Goal: Task Accomplishment & Management: Use online tool/utility

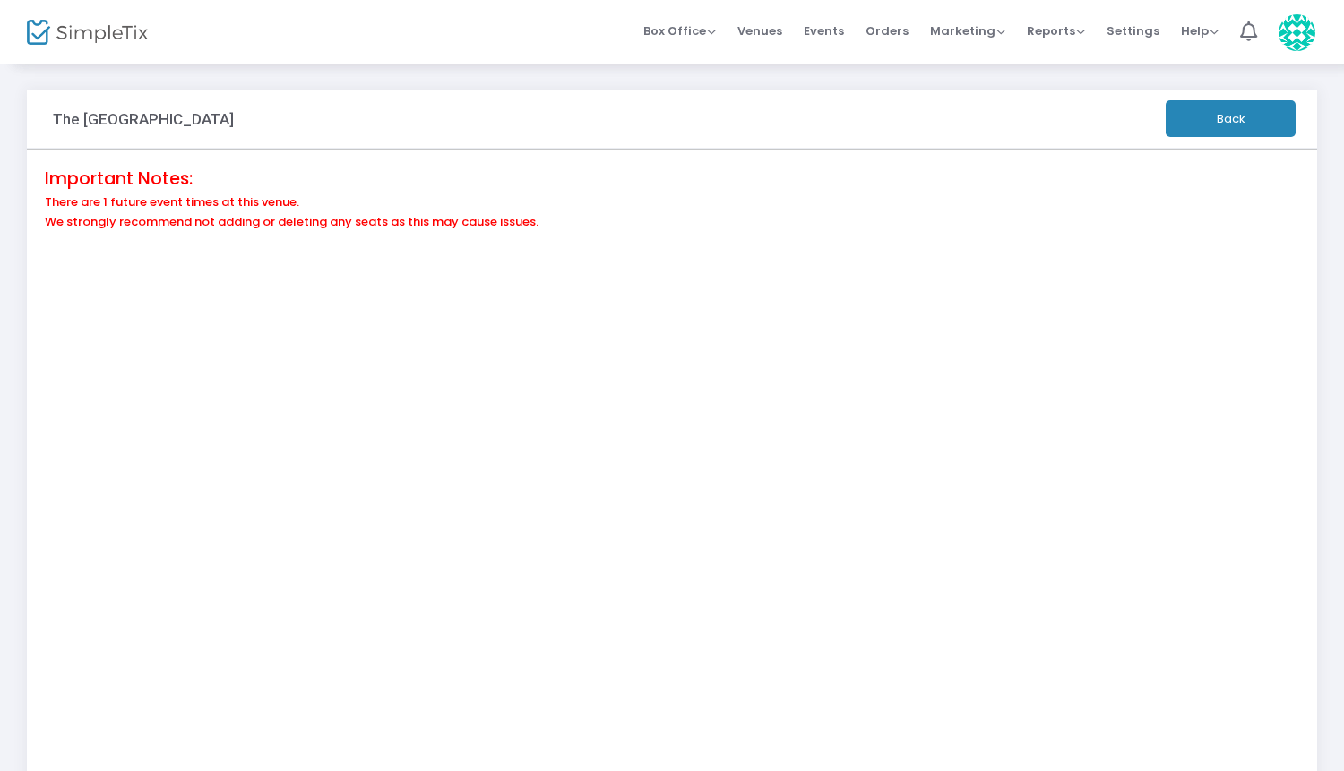
click at [712, 178] on h4 "Important Notes:" at bounding box center [672, 178] width 1254 height 21
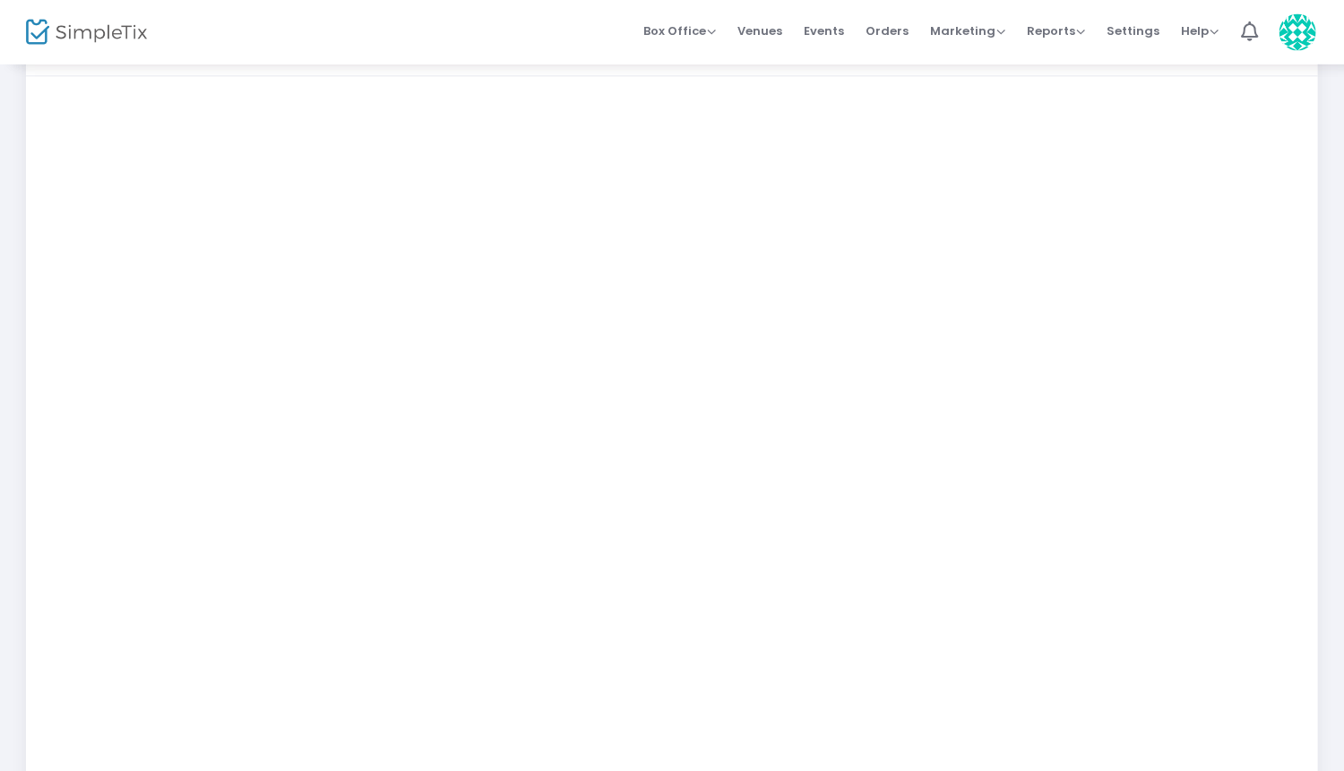
scroll to position [176, 0]
click at [1332, 549] on div "The Historic Lancaster Theatre Back Important Notes: There are 1 future event t…" at bounding box center [672, 396] width 1344 height 1020
click at [18, 395] on div "The Historic Lancaster Theatre Back Important Notes: There are 1 future event t…" at bounding box center [672, 396] width 1344 height 1020
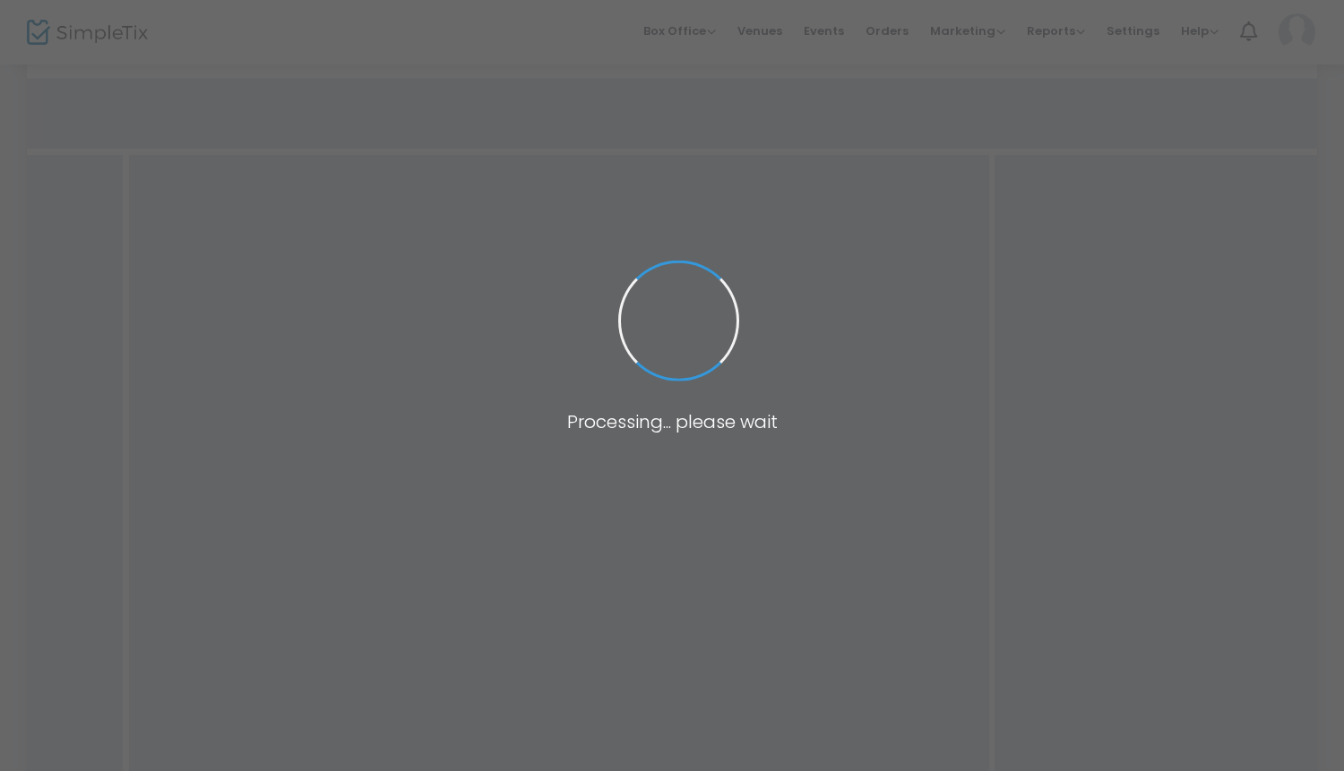
scroll to position [176, 0]
